Goal: Information Seeking & Learning: Learn about a topic

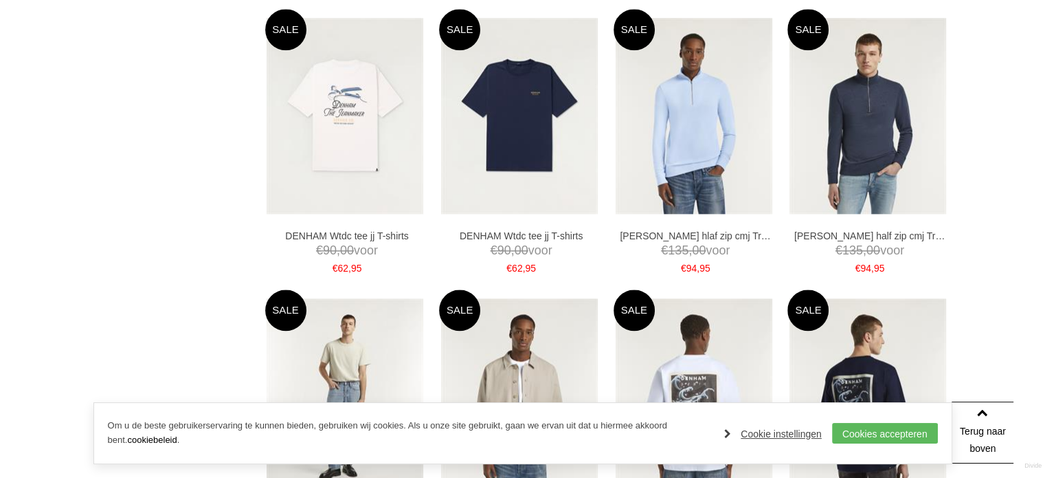
scroll to position [1649, 0]
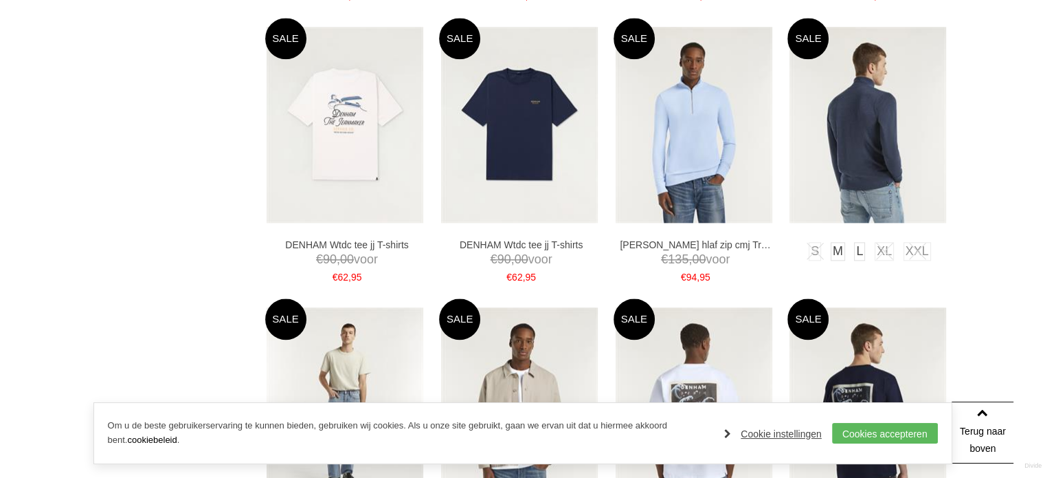
click at [869, 189] on img at bounding box center [868, 125] width 157 height 196
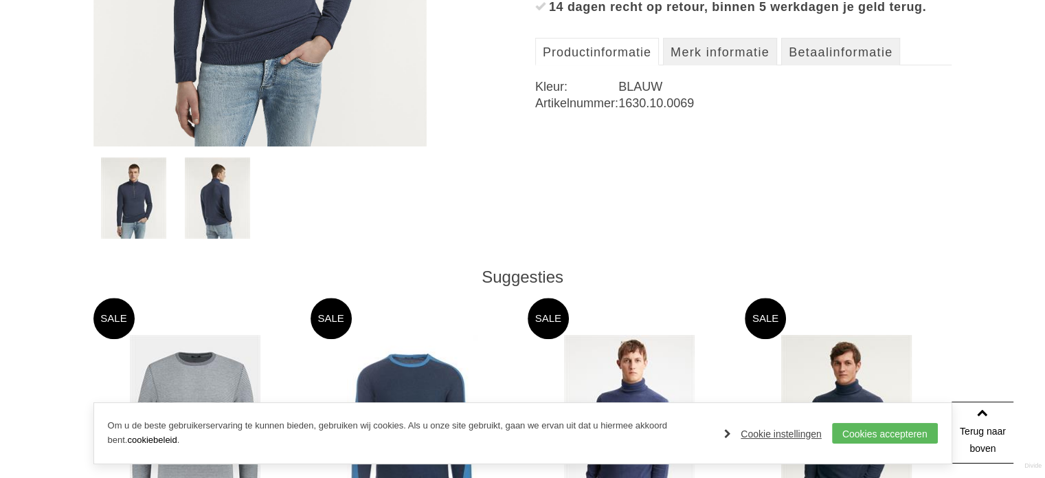
scroll to position [481, 0]
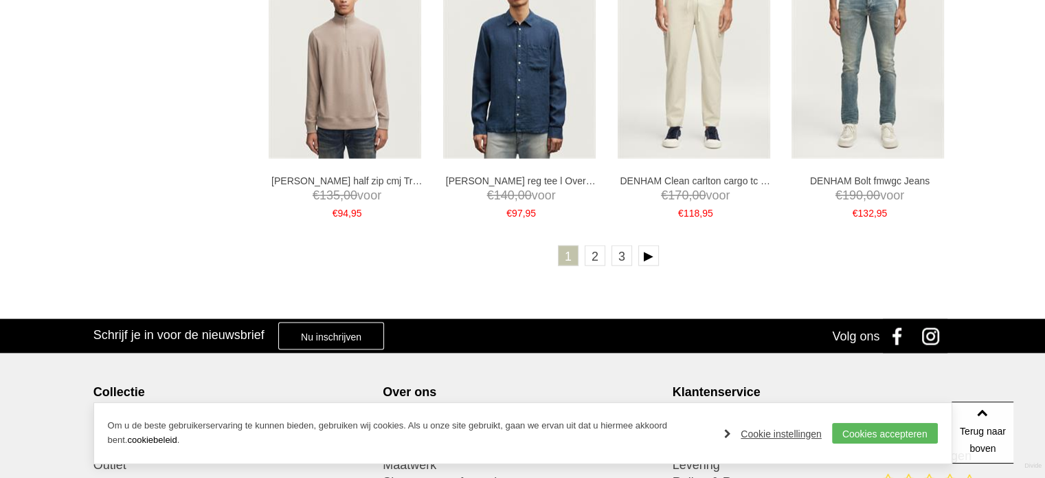
scroll to position [2955, 0]
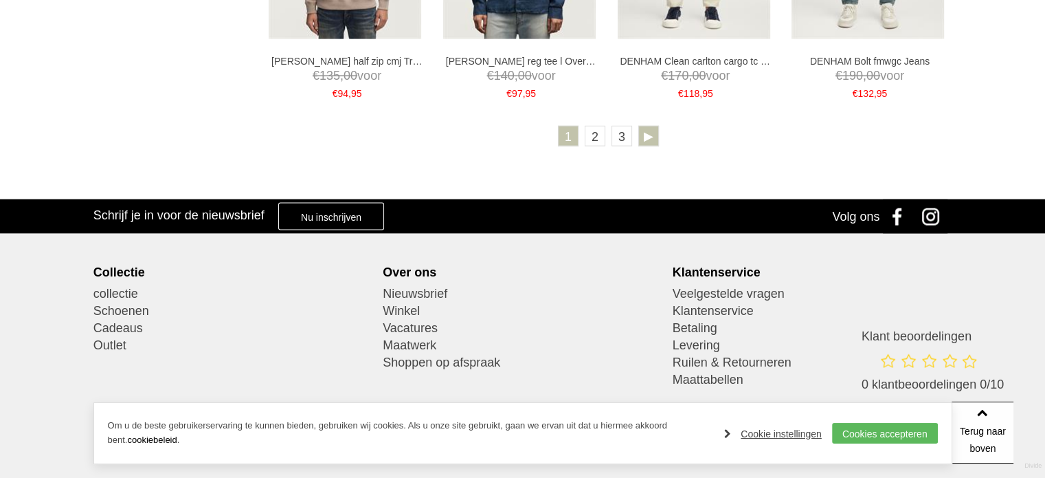
click at [650, 133] on link at bounding box center [648, 136] width 21 height 21
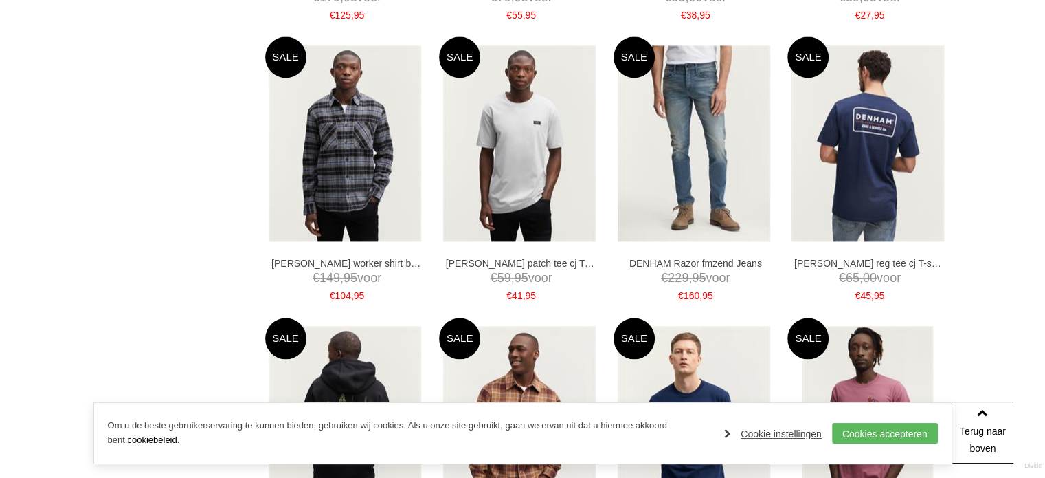
scroll to position [1924, 0]
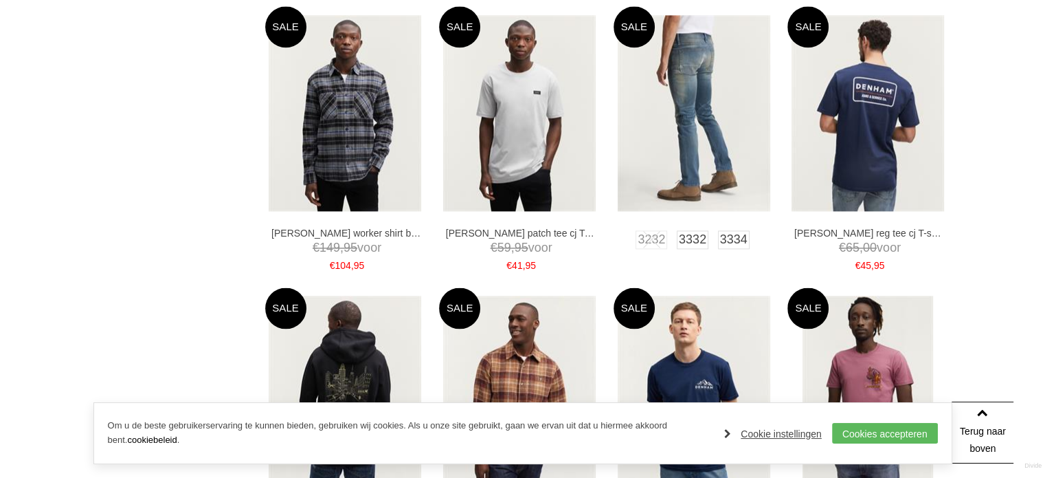
click at [693, 148] on img at bounding box center [694, 113] width 153 height 196
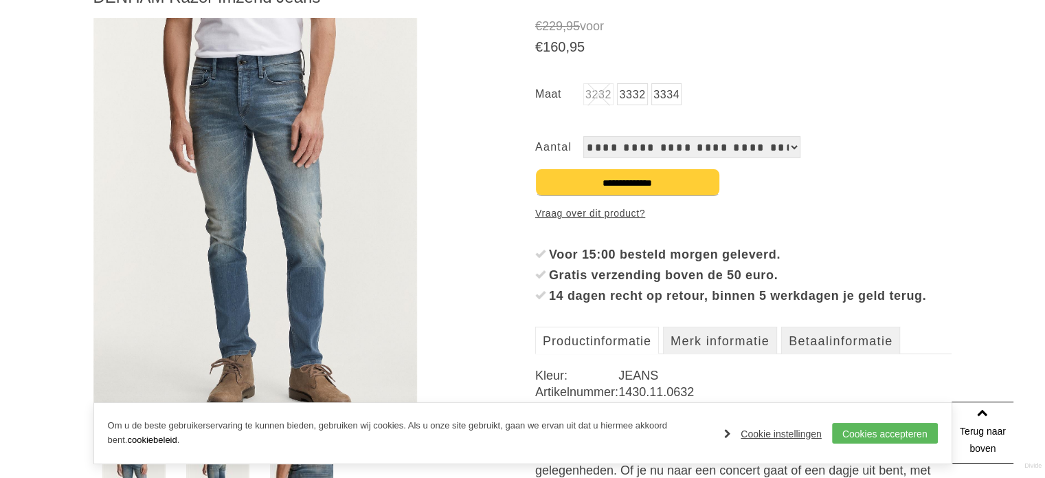
scroll to position [69, 0]
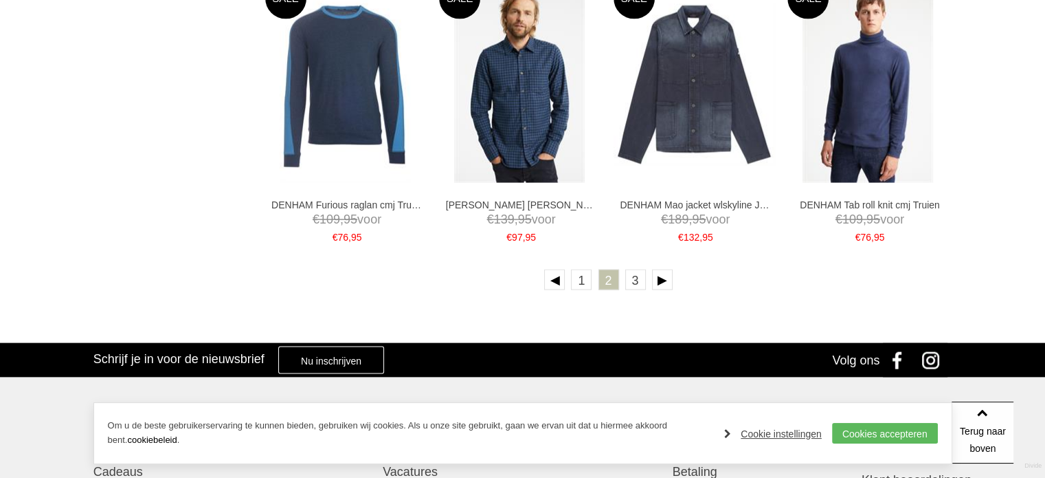
scroll to position [2818, 0]
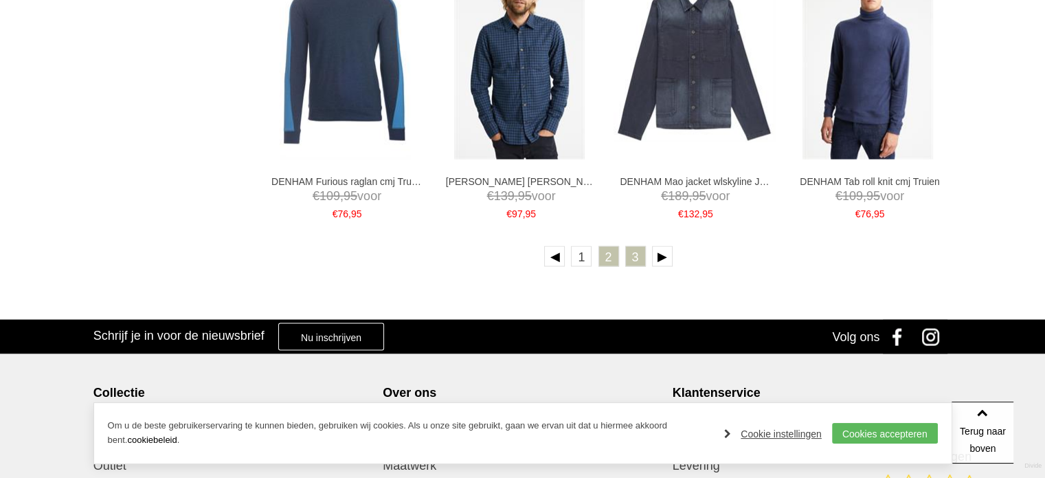
click at [638, 256] on link "3" at bounding box center [635, 256] width 21 height 21
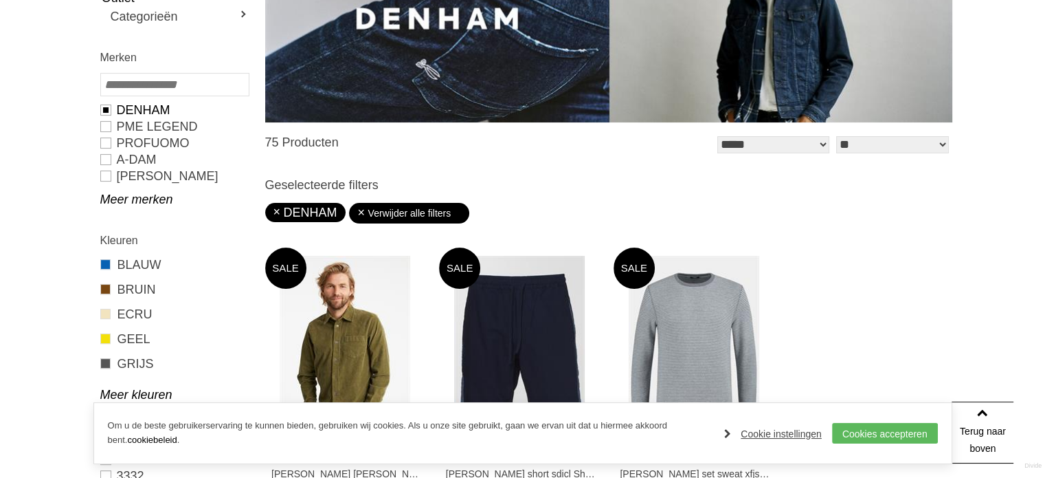
scroll to position [275, 0]
